Goal: Transaction & Acquisition: Download file/media

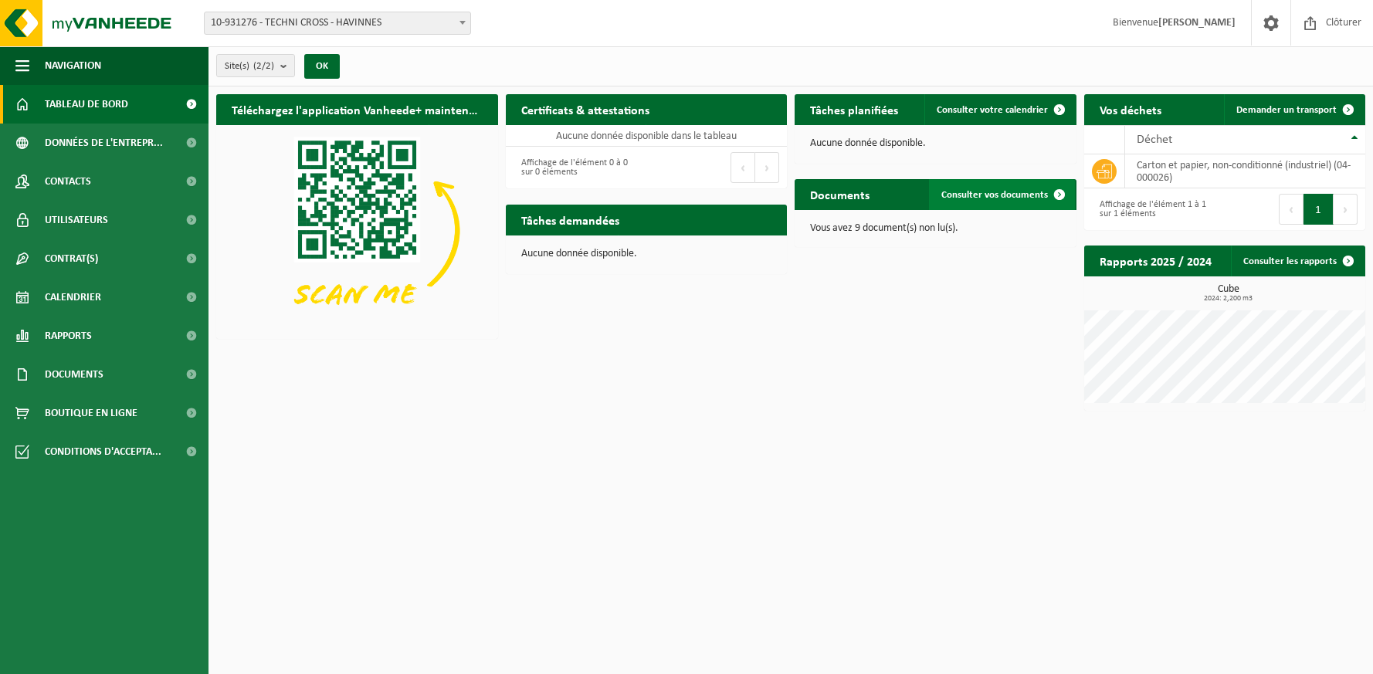
click at [1030, 198] on span "Consulter vos documents" at bounding box center [994, 195] width 107 height 10
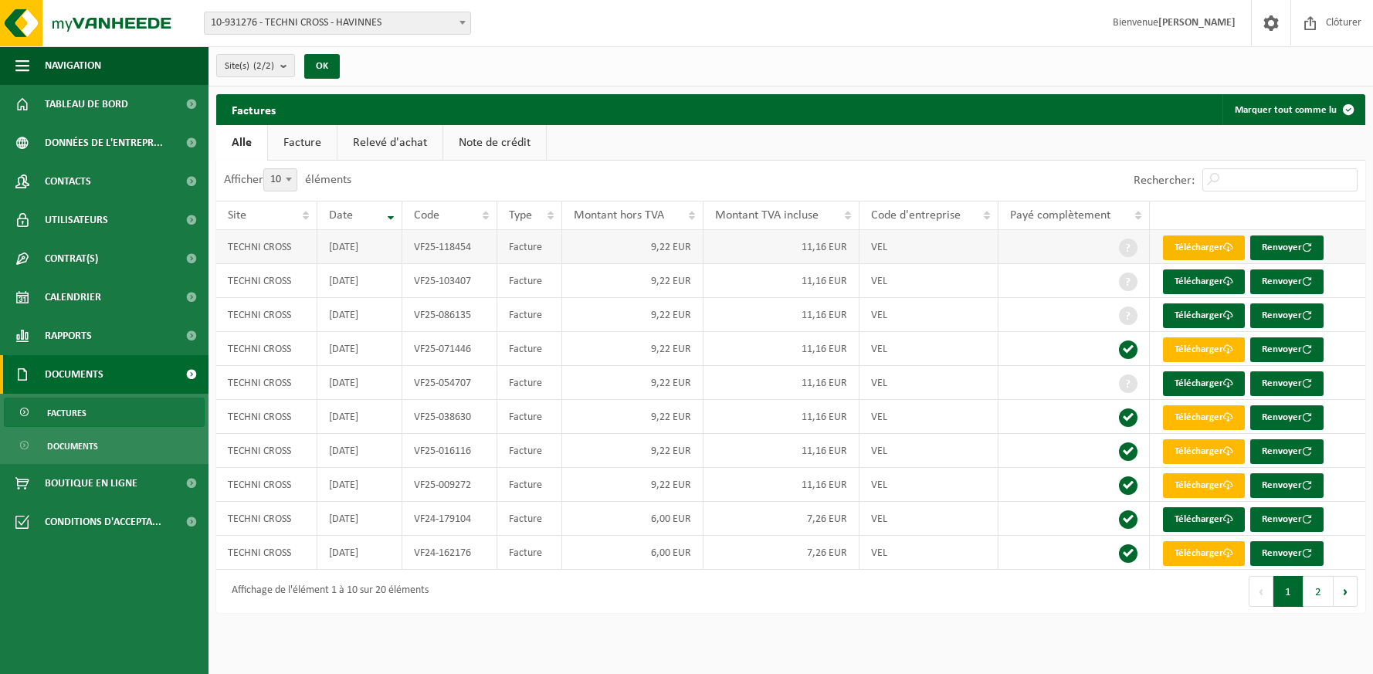
click at [1211, 246] on link "Télécharger" at bounding box center [1204, 247] width 82 height 25
click at [1219, 281] on link "Télécharger" at bounding box center [1204, 281] width 82 height 25
click at [1211, 320] on link "Télécharger" at bounding box center [1204, 315] width 82 height 25
click at [1209, 351] on link "Télécharger" at bounding box center [1204, 349] width 82 height 25
click at [1187, 357] on link "Télécharger" at bounding box center [1204, 349] width 82 height 25
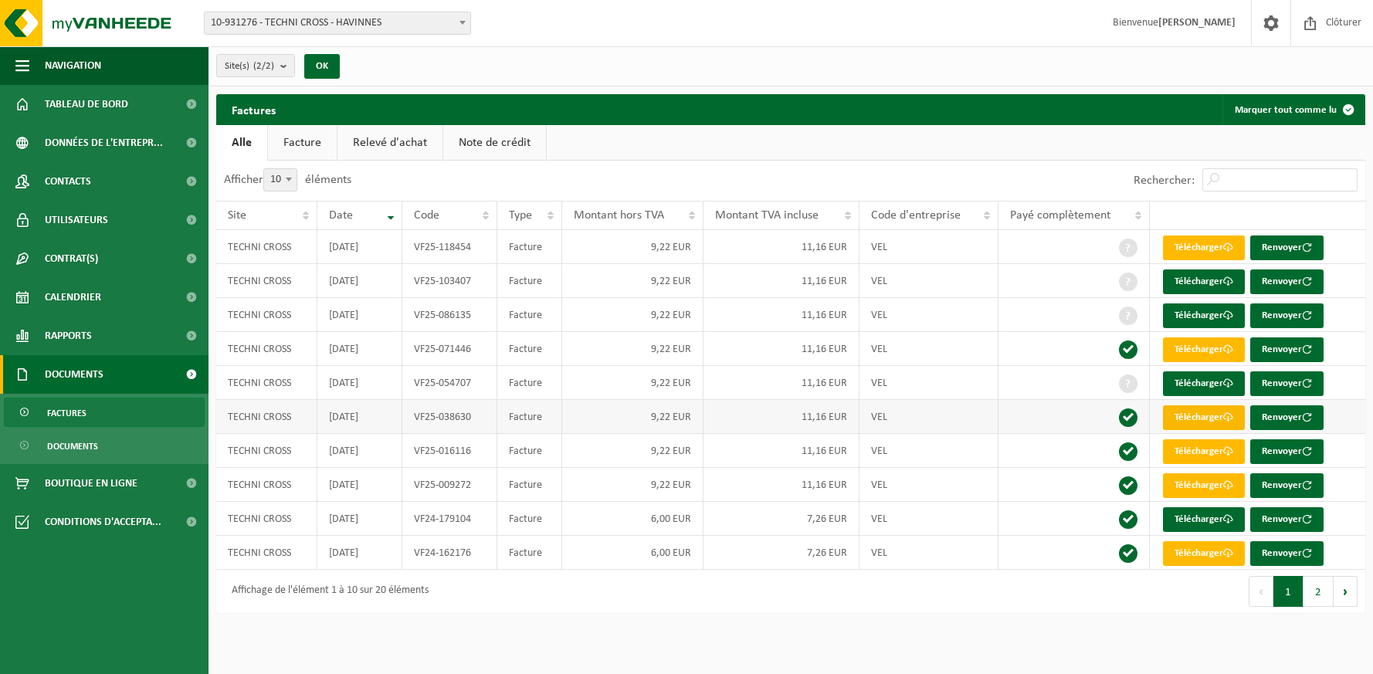
click at [1212, 428] on link "Télécharger" at bounding box center [1204, 417] width 82 height 25
click at [1217, 459] on link "Télécharger" at bounding box center [1204, 451] width 82 height 25
click at [1225, 388] on span at bounding box center [1228, 383] width 10 height 10
click at [1221, 458] on link "Télécharger" at bounding box center [1204, 451] width 82 height 25
click at [1208, 457] on link "Télécharger" at bounding box center [1204, 451] width 82 height 25
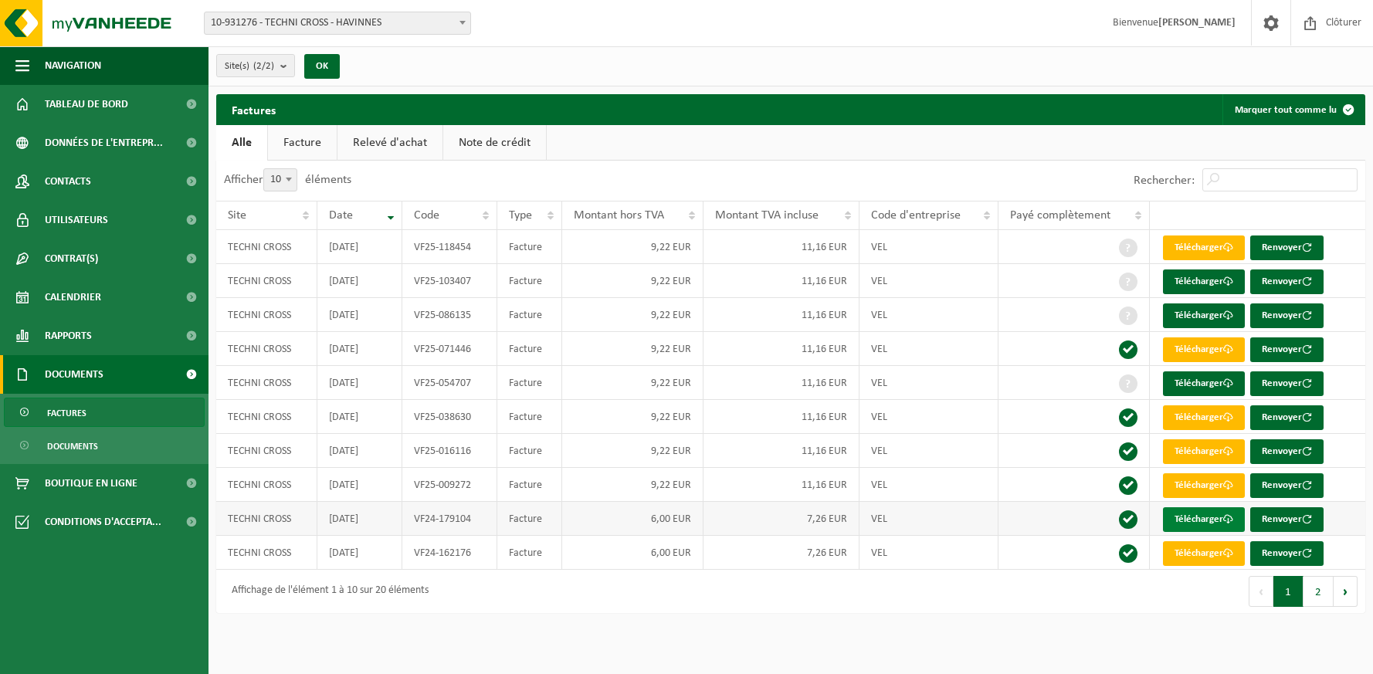
click at [1189, 527] on link "Télécharger" at bounding box center [1204, 519] width 82 height 25
click at [1213, 491] on link "Télécharger" at bounding box center [1204, 485] width 82 height 25
